Goal: Transaction & Acquisition: Purchase product/service

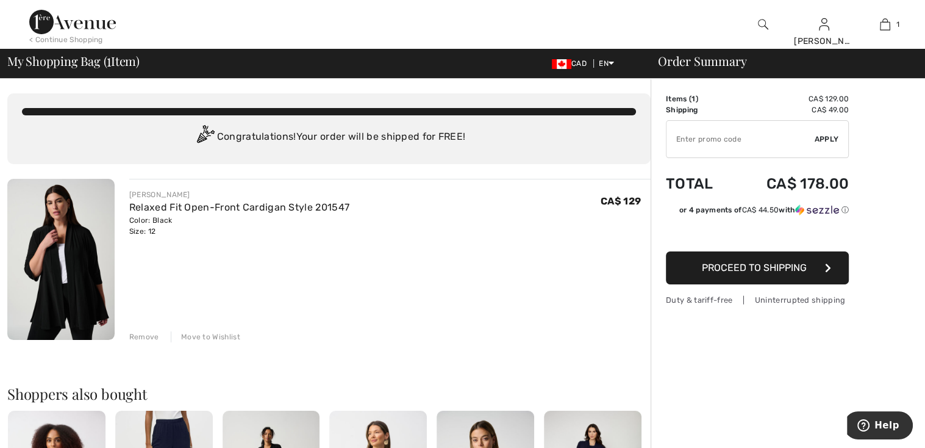
click at [761, 23] on img at bounding box center [763, 24] width 10 height 15
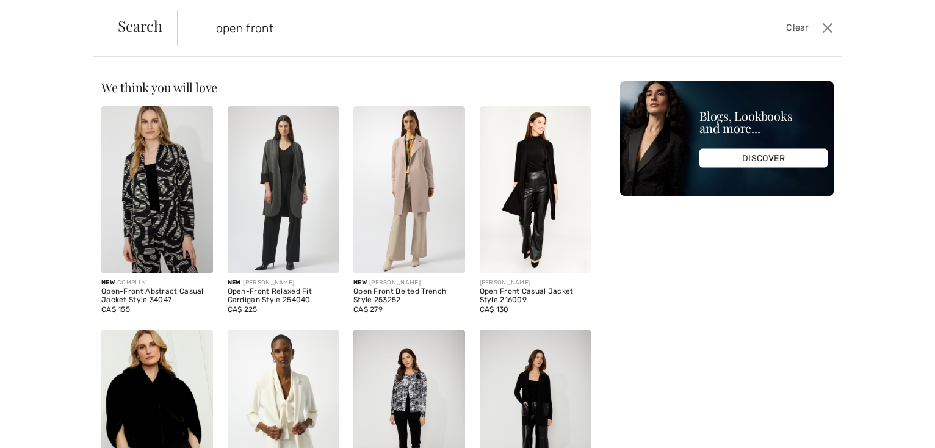
type input "open front"
click at [539, 178] on img at bounding box center [535, 189] width 112 height 167
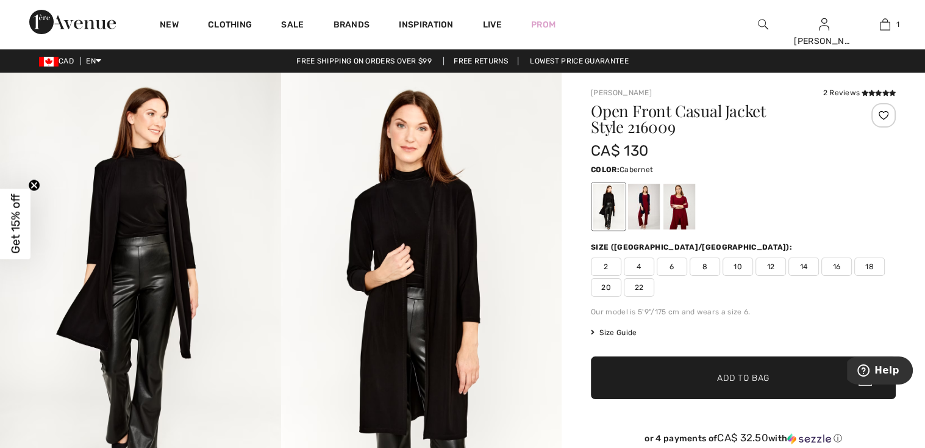
click at [684, 213] on div at bounding box center [680, 207] width 32 height 46
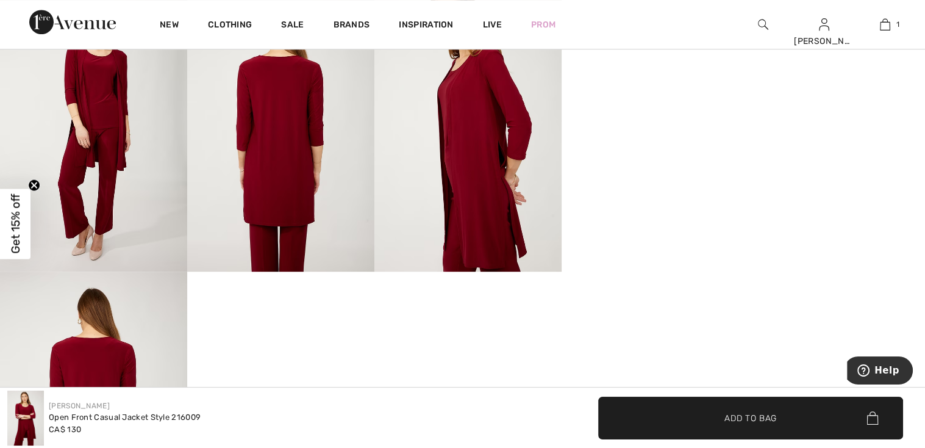
scroll to position [793, 0]
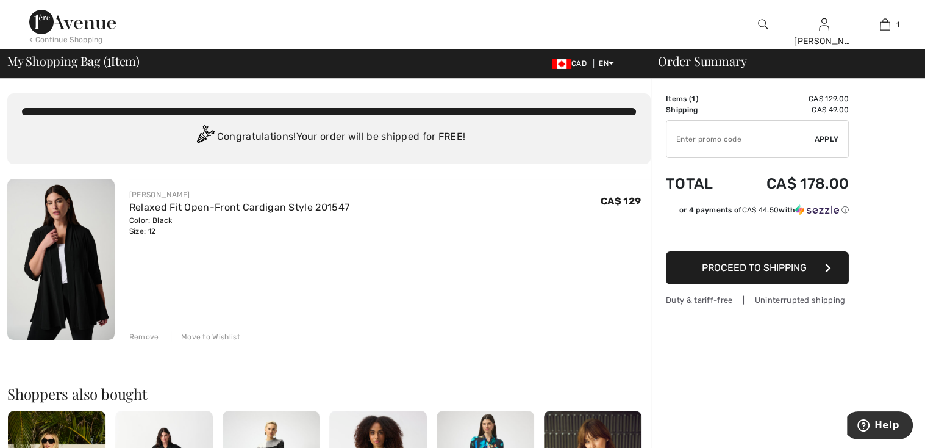
click at [59, 271] on img at bounding box center [60, 259] width 107 height 161
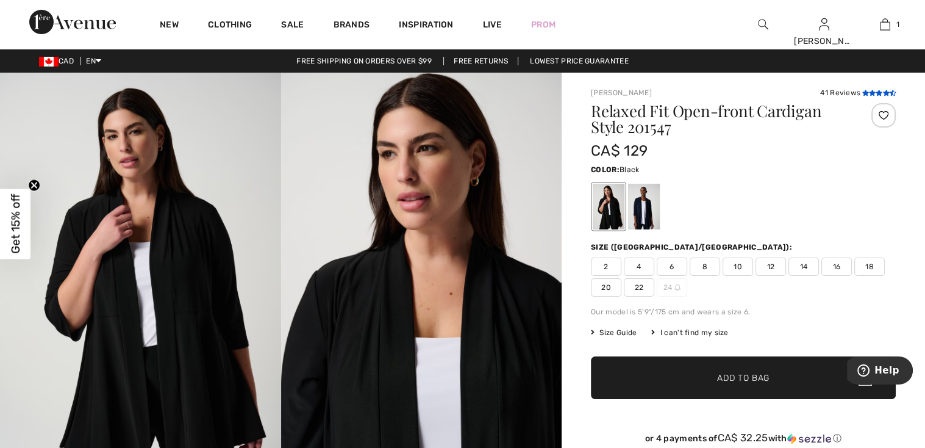
click at [869, 90] on icon at bounding box center [872, 93] width 7 height 6
click at [809, 265] on span "14" at bounding box center [804, 266] width 31 height 18
click at [743, 379] on span "Add to Bag" at bounding box center [743, 377] width 52 height 13
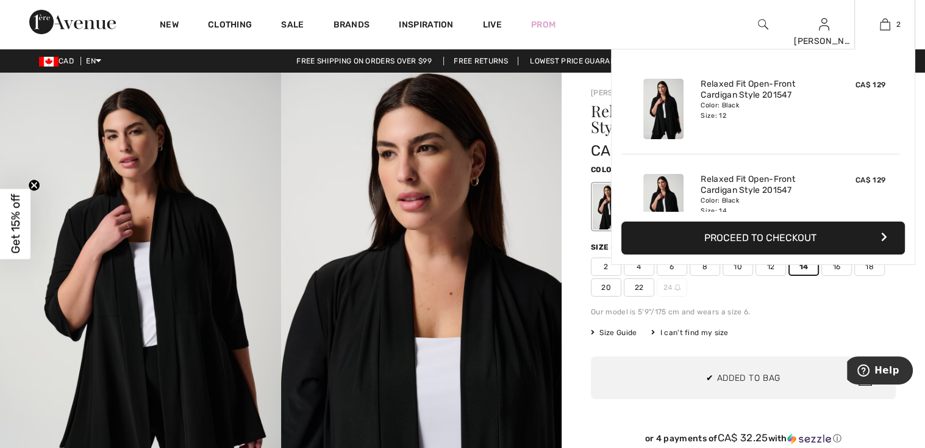
scroll to position [37, 0]
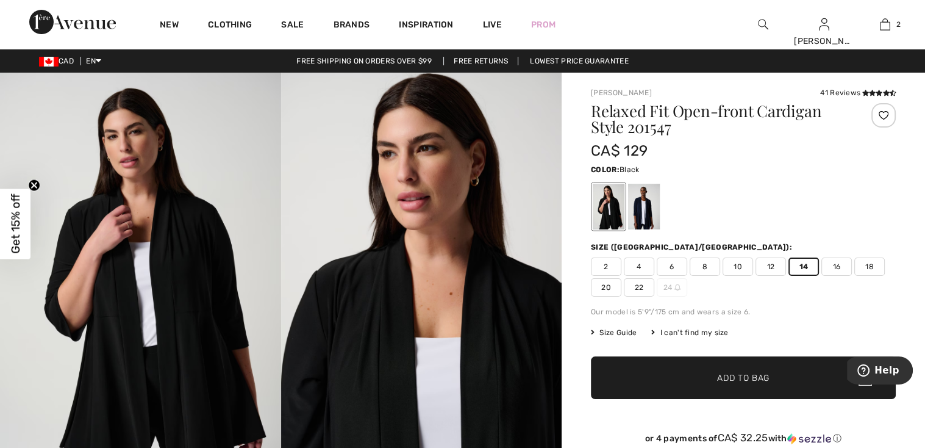
click at [15, 220] on span "Get 15% off" at bounding box center [16, 224] width 14 height 60
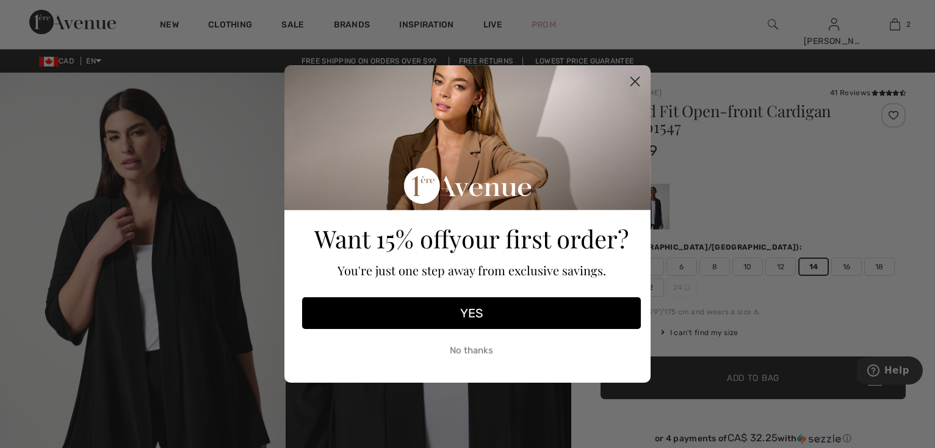
click at [467, 310] on button "YES" at bounding box center [471, 313] width 339 height 32
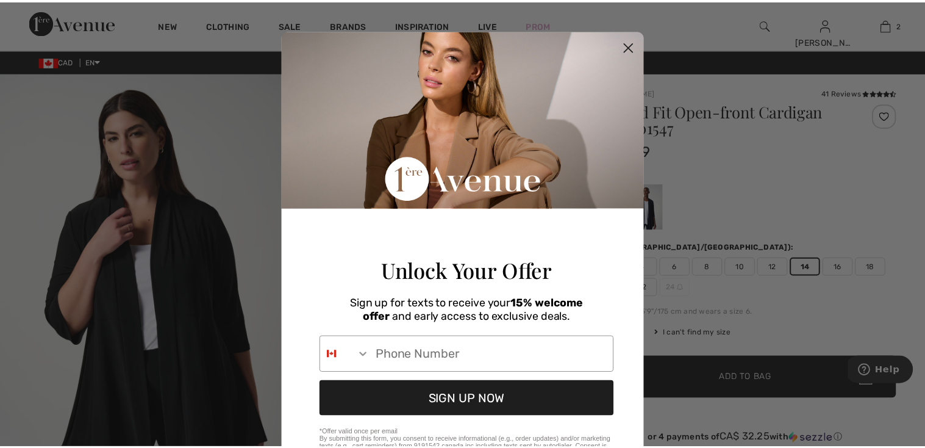
scroll to position [0, 0]
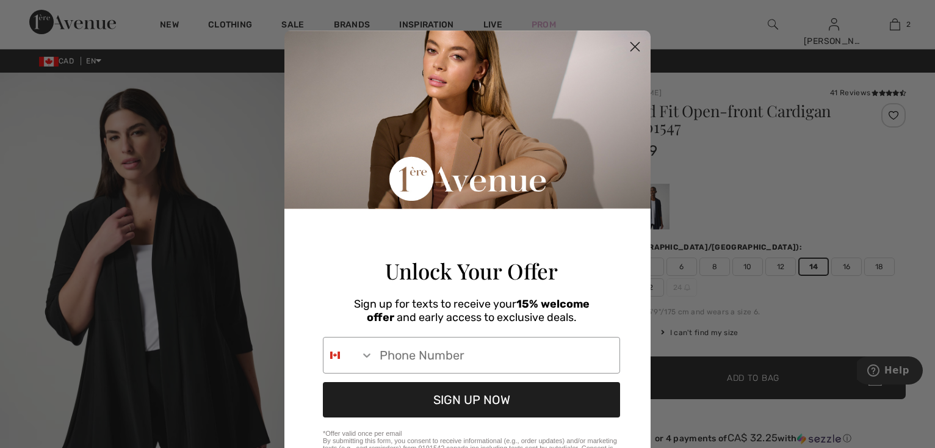
click at [630, 42] on circle "Close dialog" at bounding box center [635, 47] width 20 height 20
